Goal: Information Seeking & Learning: Learn about a topic

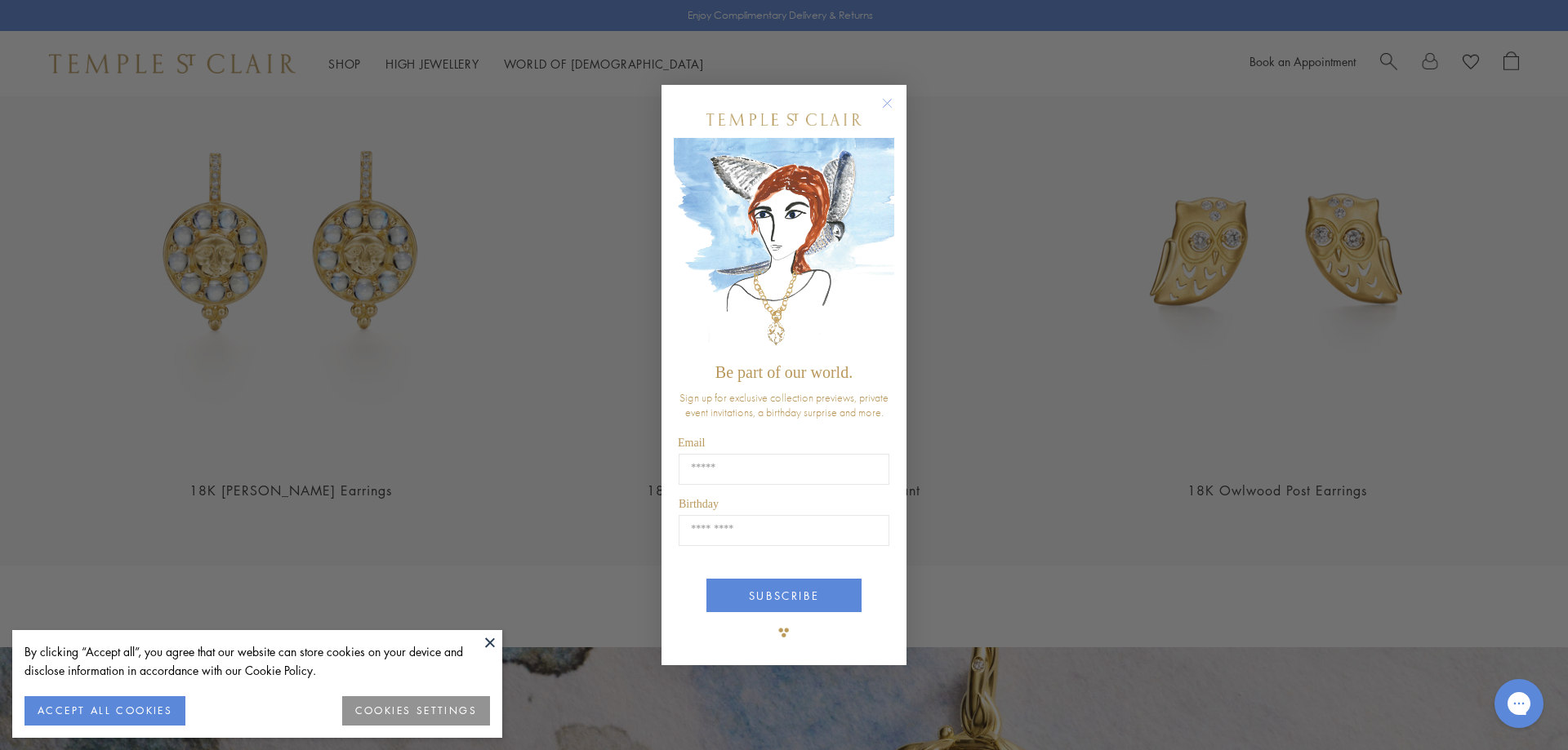
scroll to position [2620, 0]
click at [885, 94] on circle "Close dialog" at bounding box center [887, 102] width 19 height 19
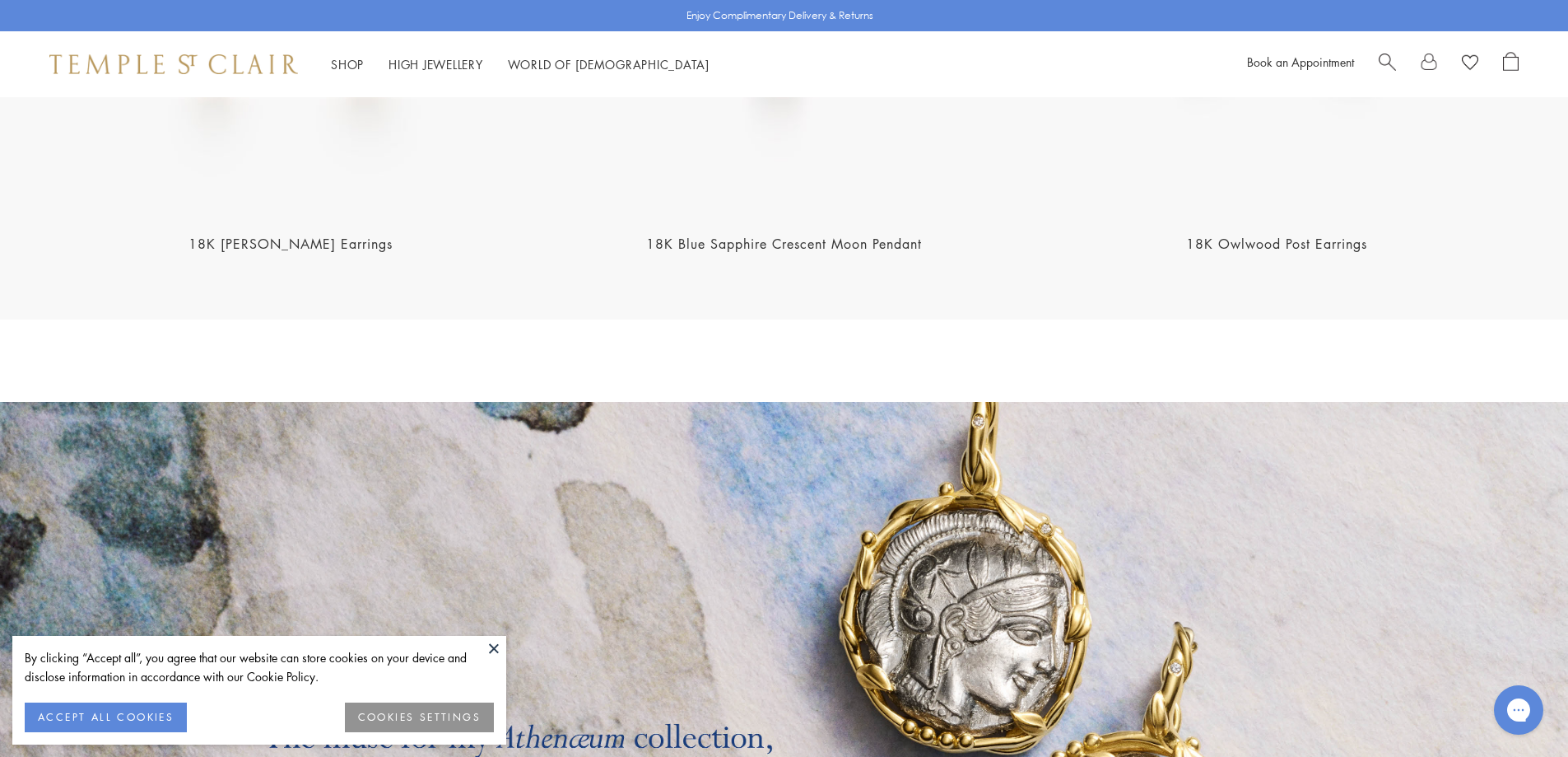
scroll to position [2878, 0]
click at [489, 646] on button at bounding box center [493, 648] width 24 height 25
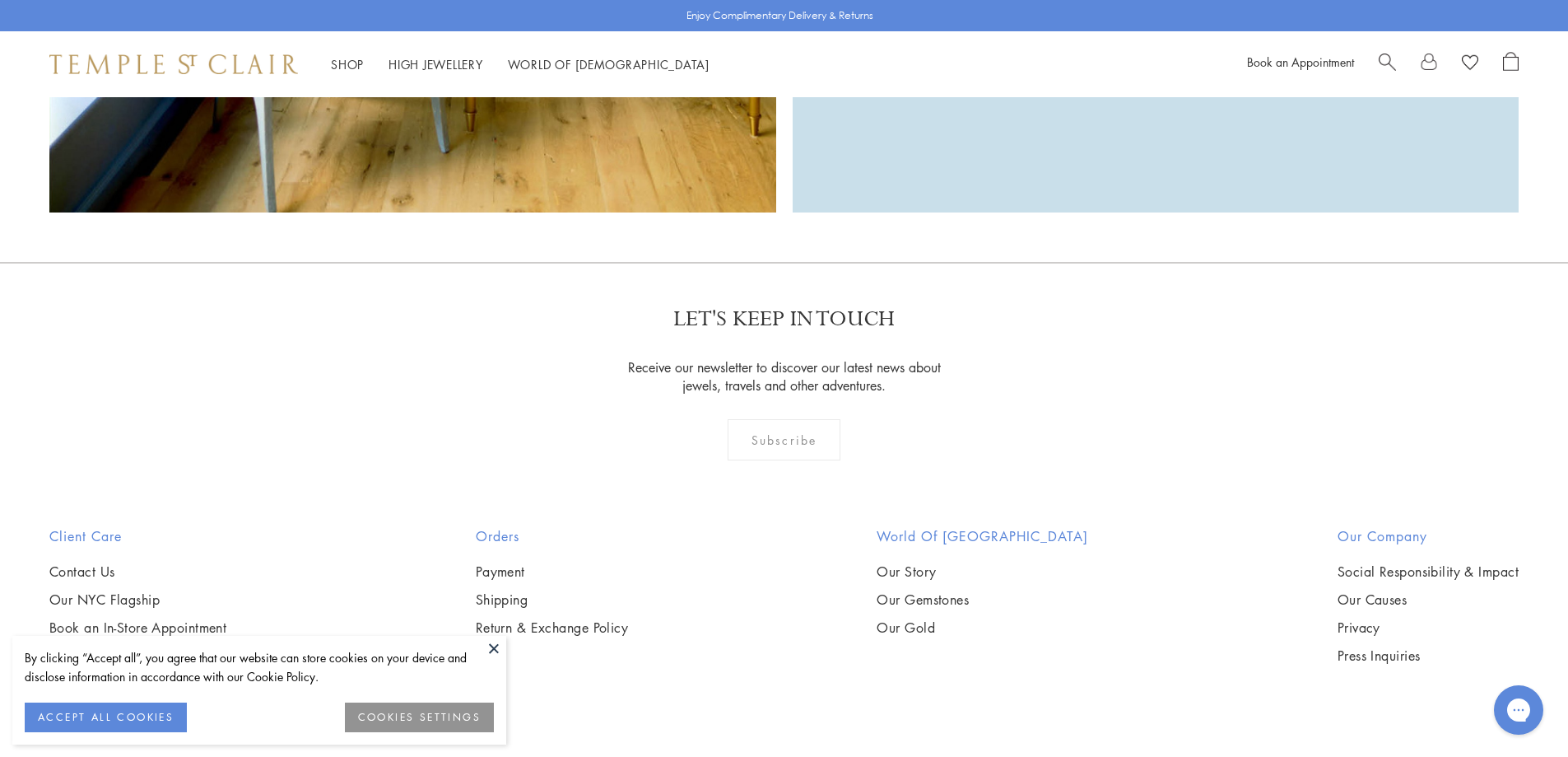
scroll to position [5367, 0]
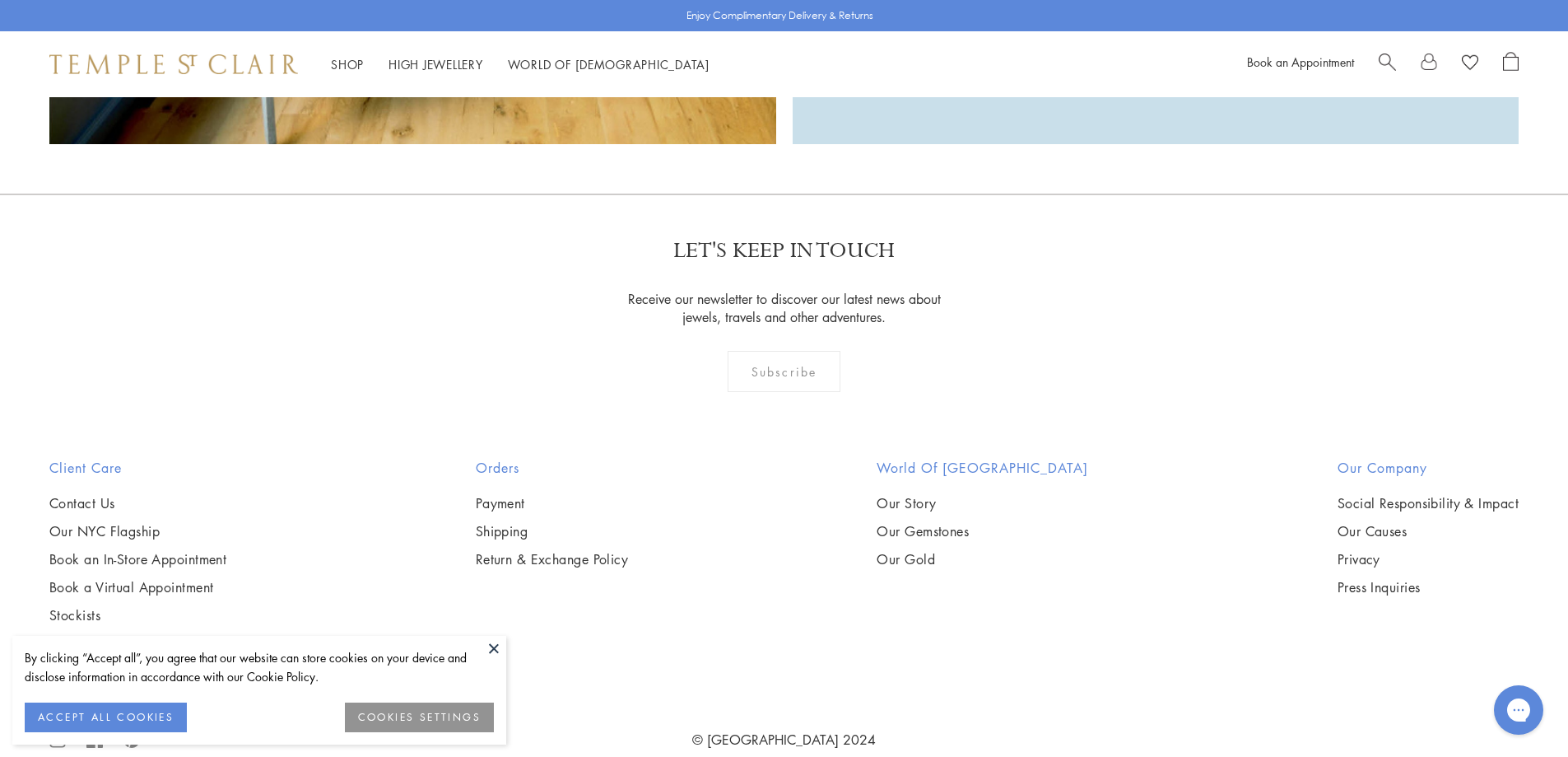
click at [939, 458] on h2 "World of [GEOGRAPHIC_DATA]" at bounding box center [982, 467] width 212 height 19
click at [1019, 458] on h2 "World of [GEOGRAPHIC_DATA]" at bounding box center [982, 467] width 212 height 19
click at [943, 494] on link "Our Story" at bounding box center [982, 503] width 212 height 18
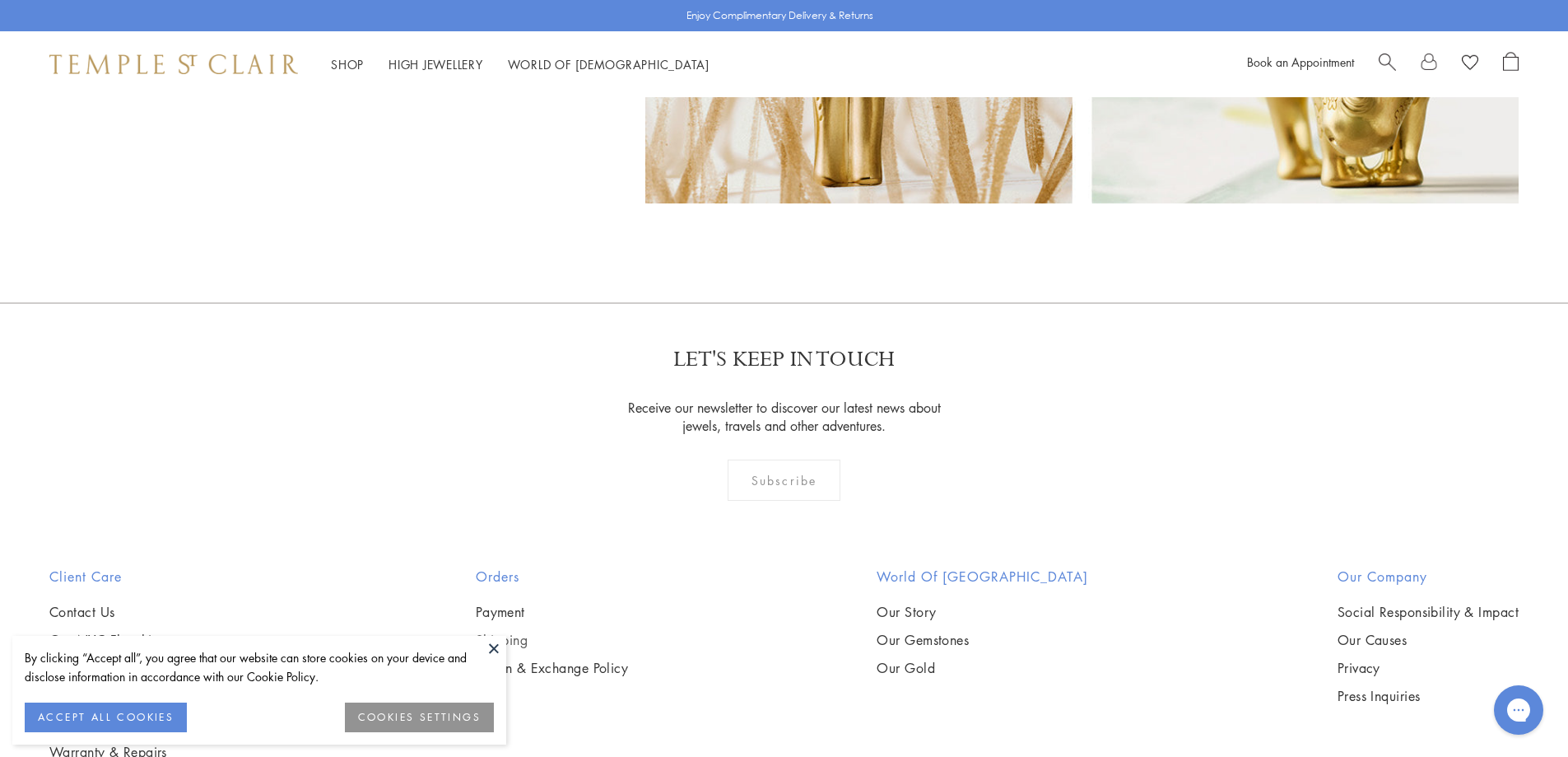
scroll to position [13698, 0]
